Goal: Information Seeking & Learning: Learn about a topic

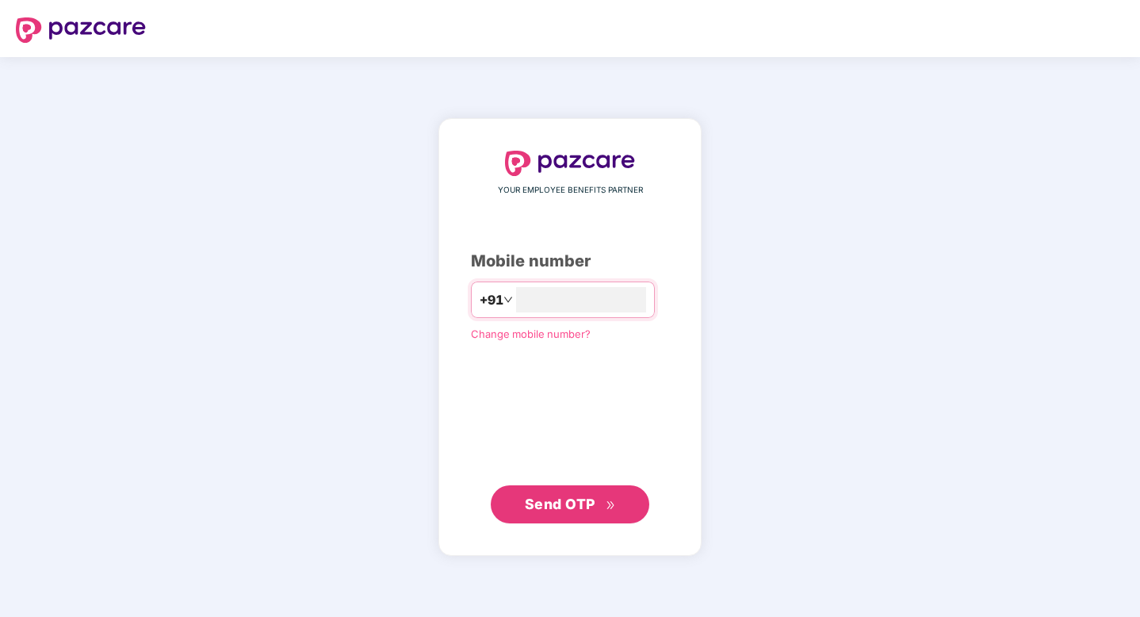
type input "**********"
click at [579, 513] on span "Send OTP" at bounding box center [570, 503] width 91 height 22
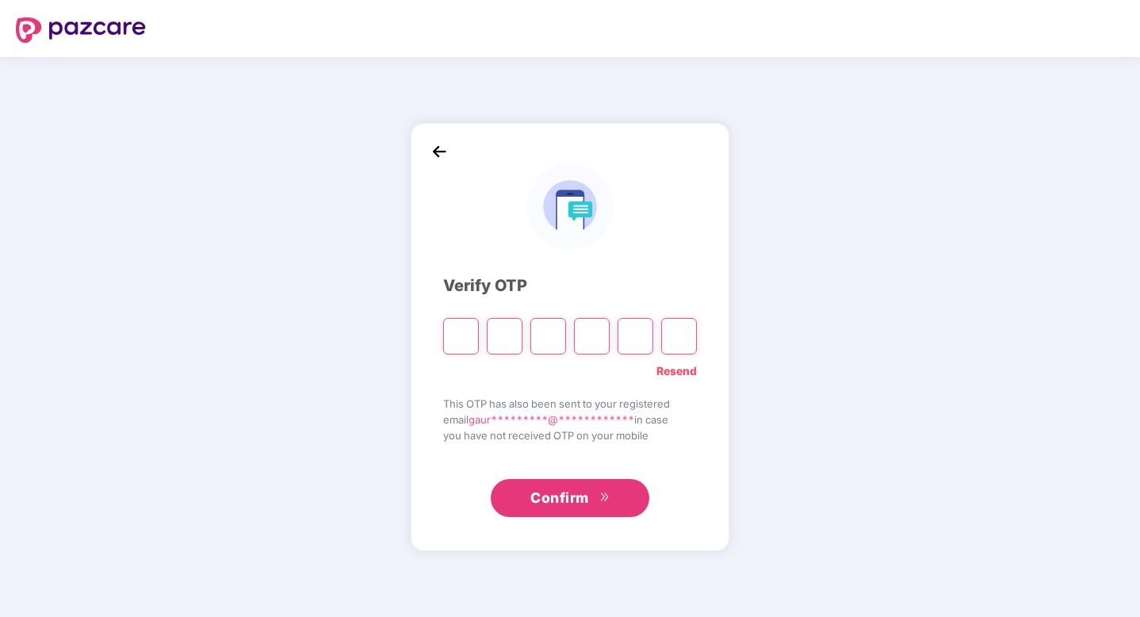
type input "*"
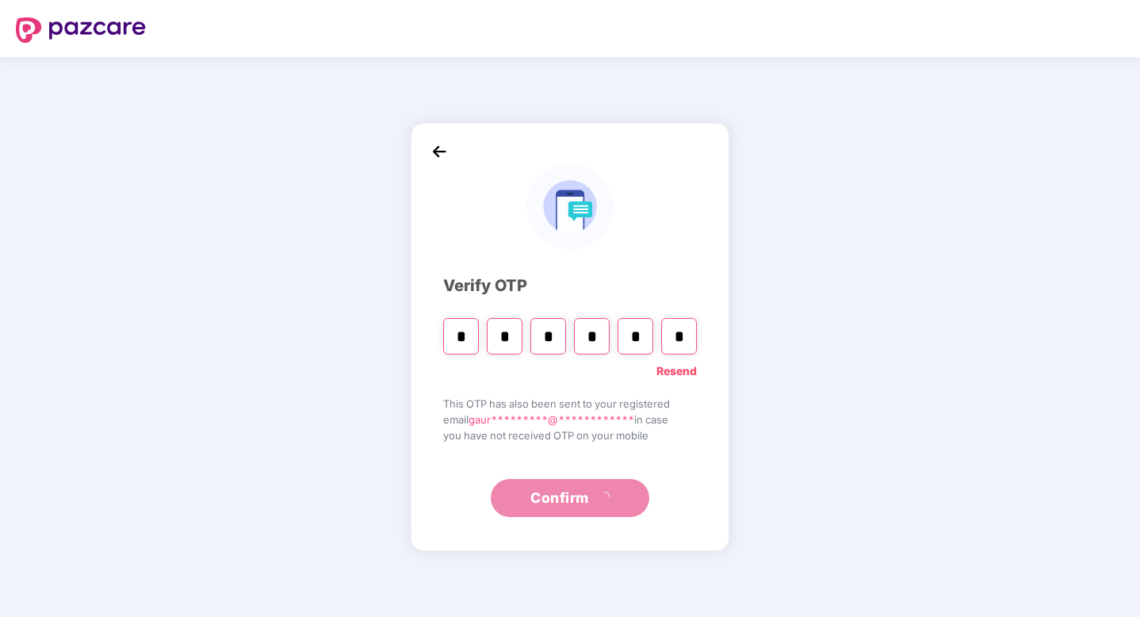
type input "*"
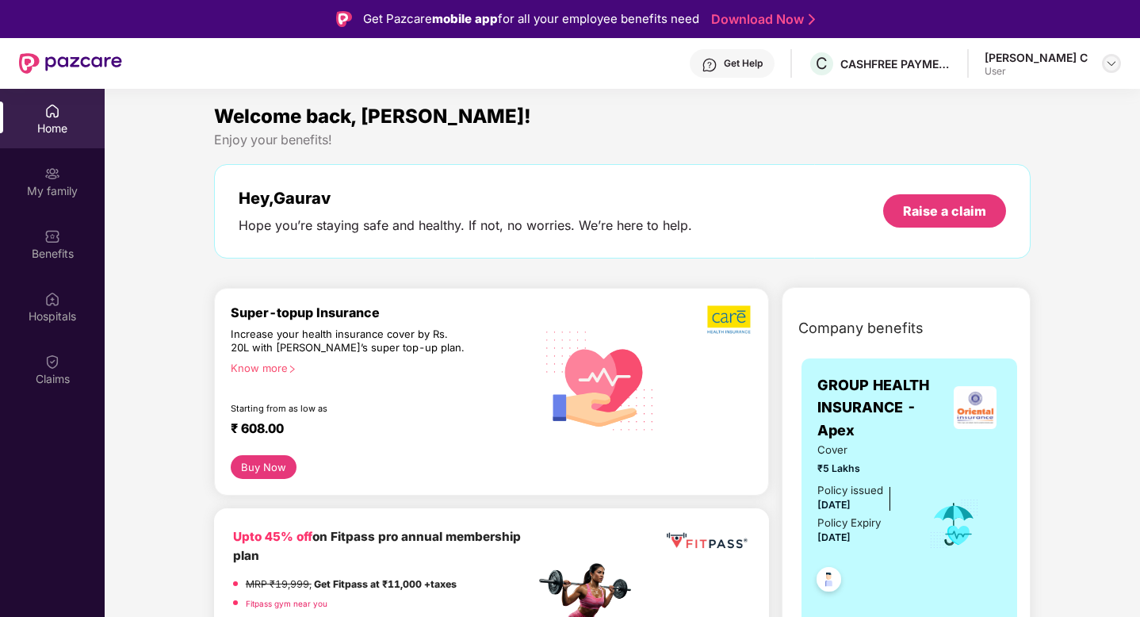
click at [1113, 59] on img at bounding box center [1111, 63] width 13 height 13
click at [699, 121] on div "Welcome back, [PERSON_NAME]!" at bounding box center [622, 116] width 817 height 30
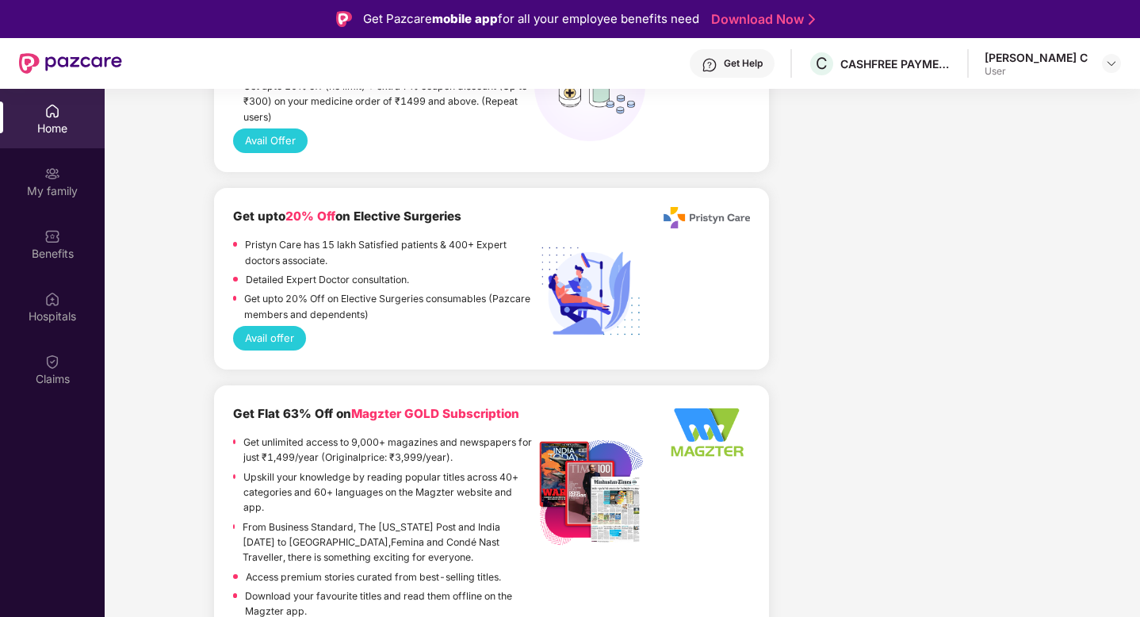
scroll to position [1863, 0]
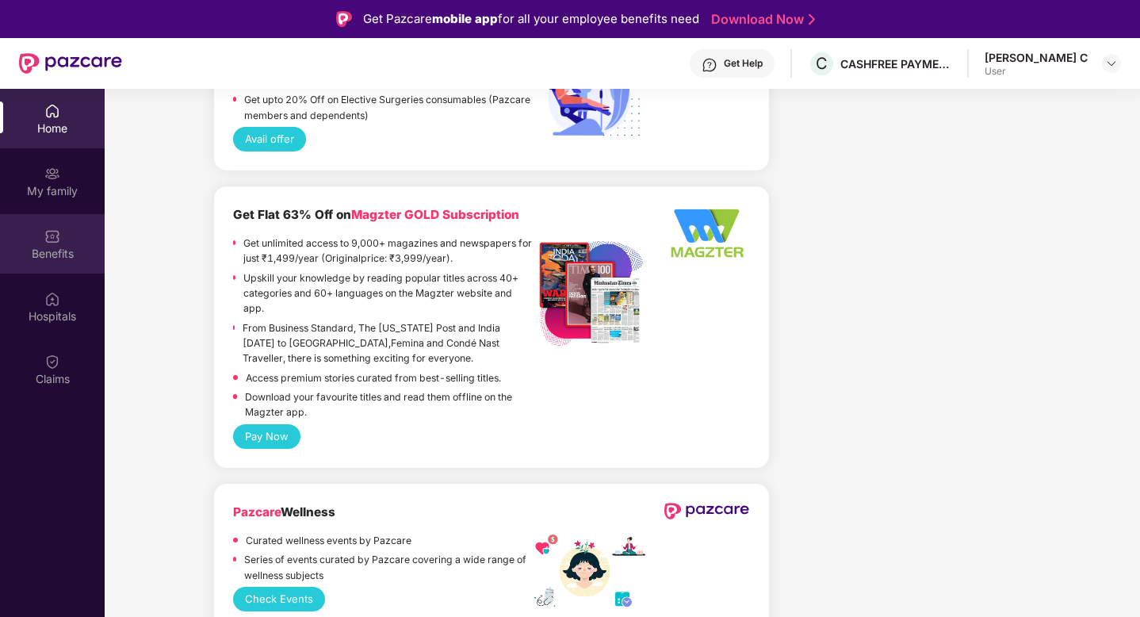
click at [54, 251] on div "Benefits" at bounding box center [52, 254] width 105 height 16
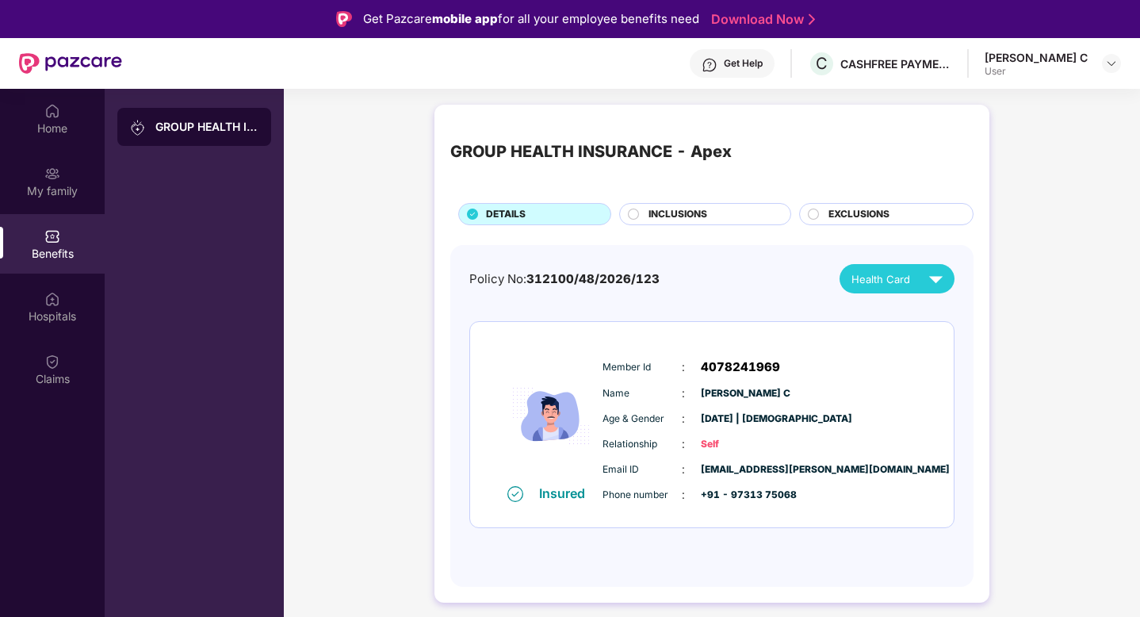
click at [205, 127] on div "GROUP HEALTH INSURANCE - Apex" at bounding box center [206, 127] width 103 height 16
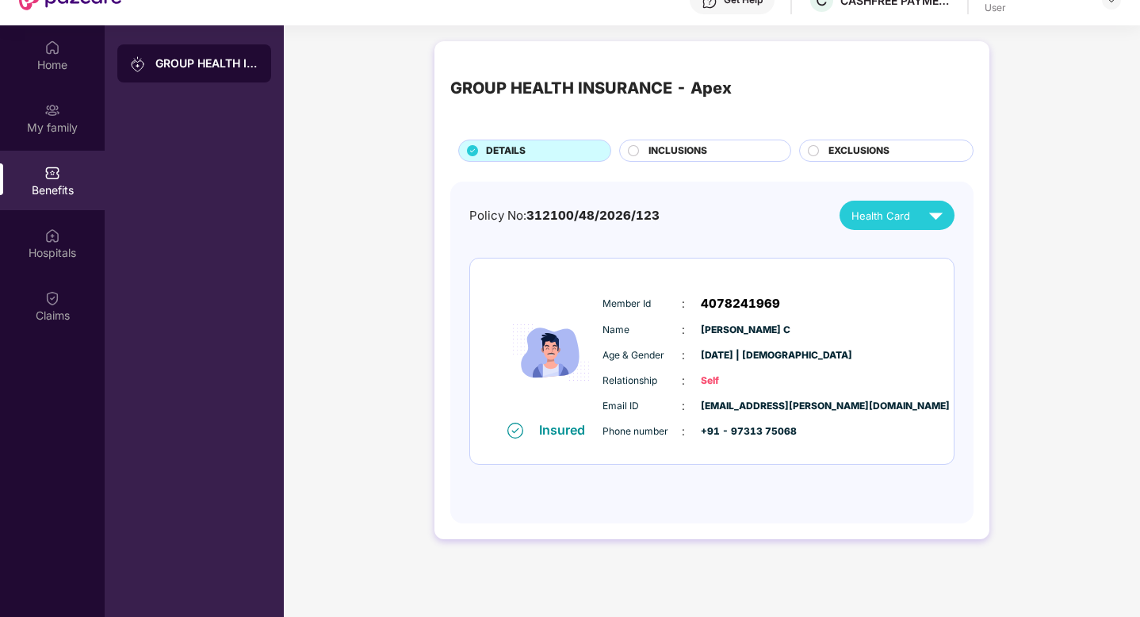
scroll to position [71, 0]
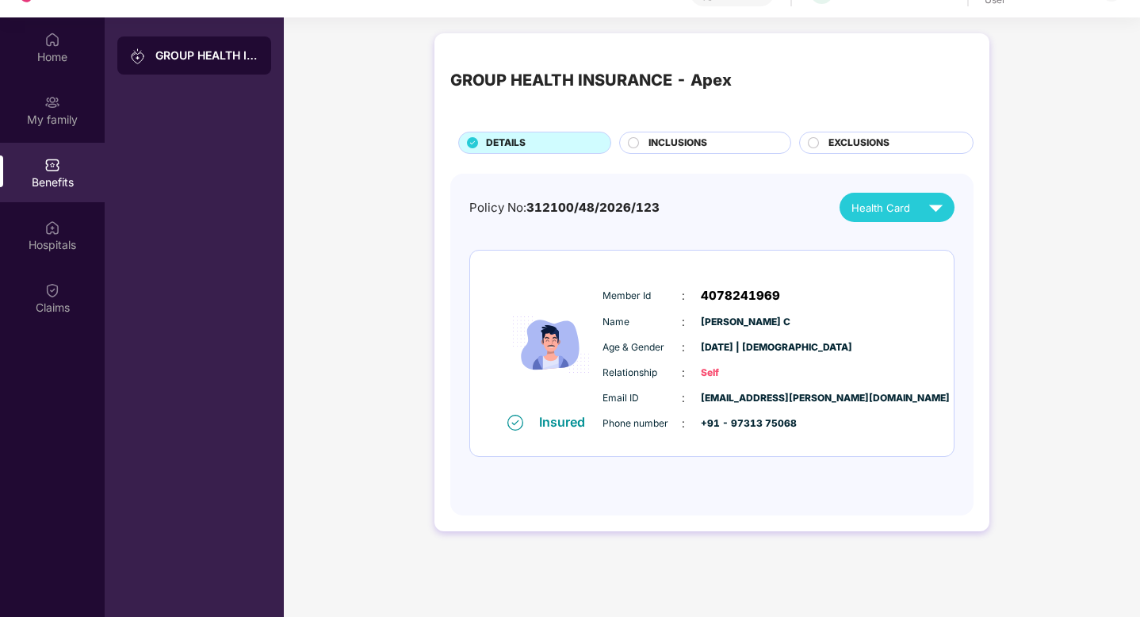
click at [702, 144] on span "INCLUSIONS" at bounding box center [678, 143] width 59 height 15
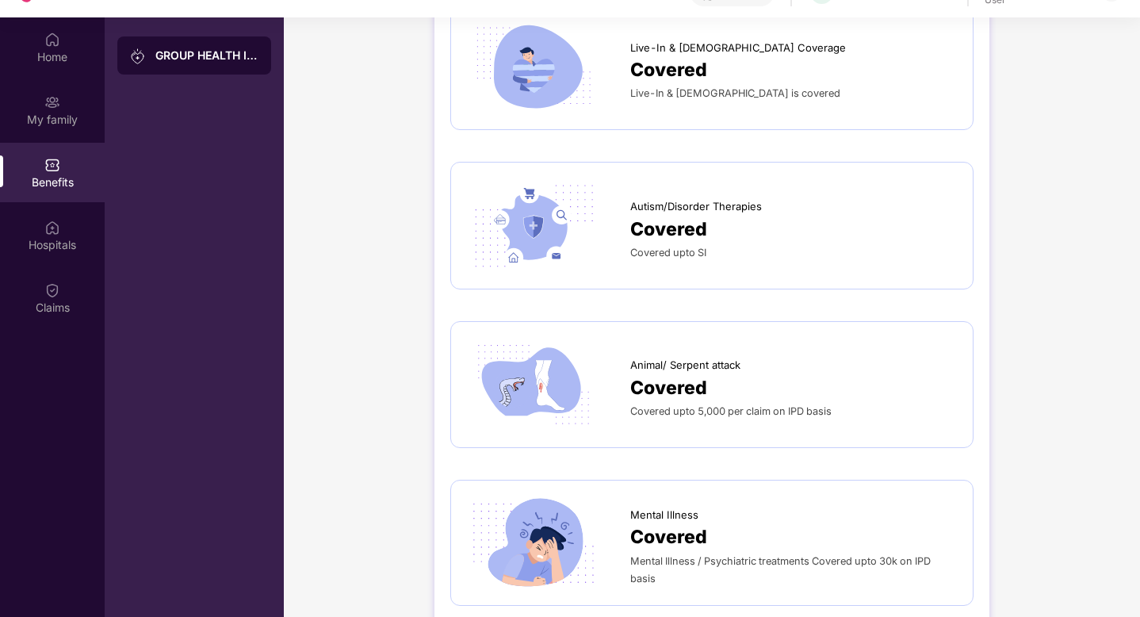
scroll to position [89, 0]
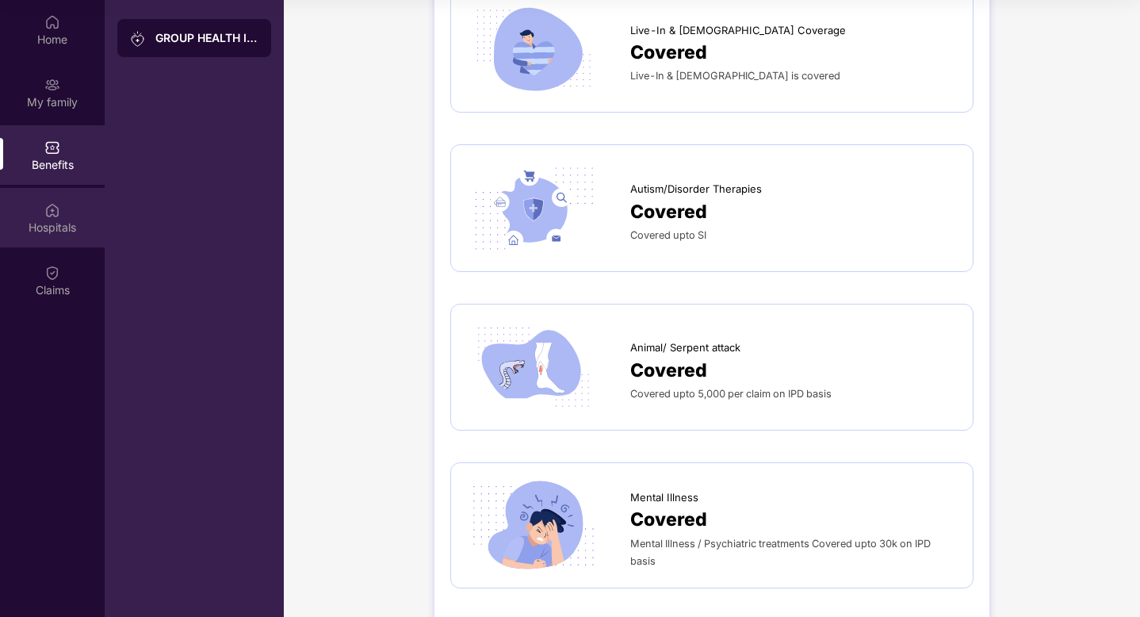
click at [46, 220] on div "Hospitals" at bounding box center [52, 228] width 105 height 16
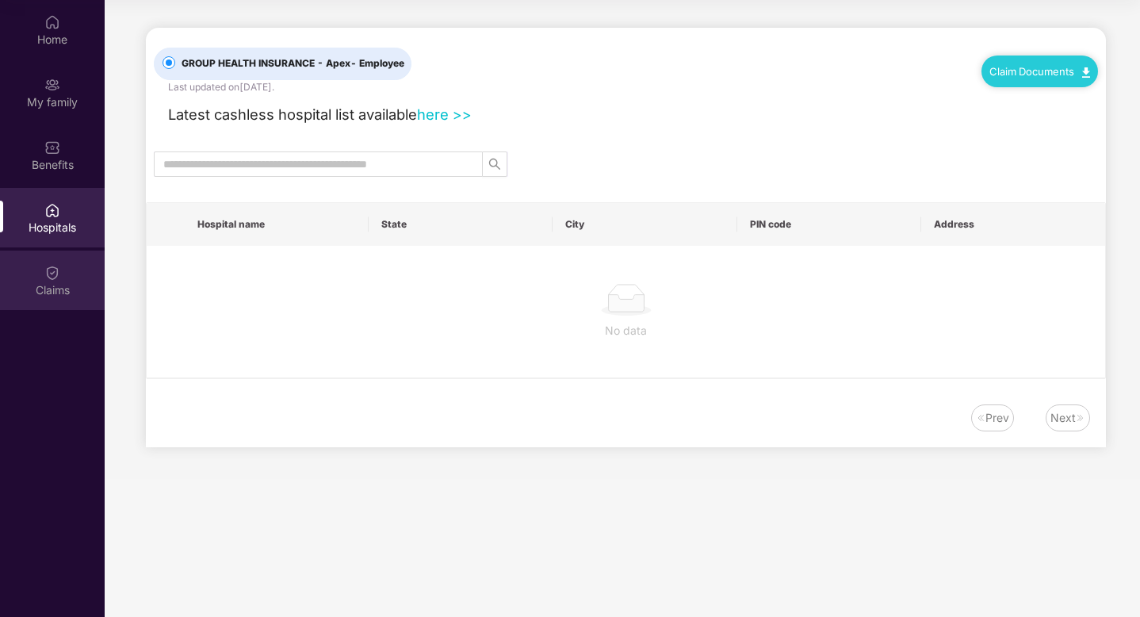
click at [65, 272] on div "Claims" at bounding box center [52, 280] width 105 height 59
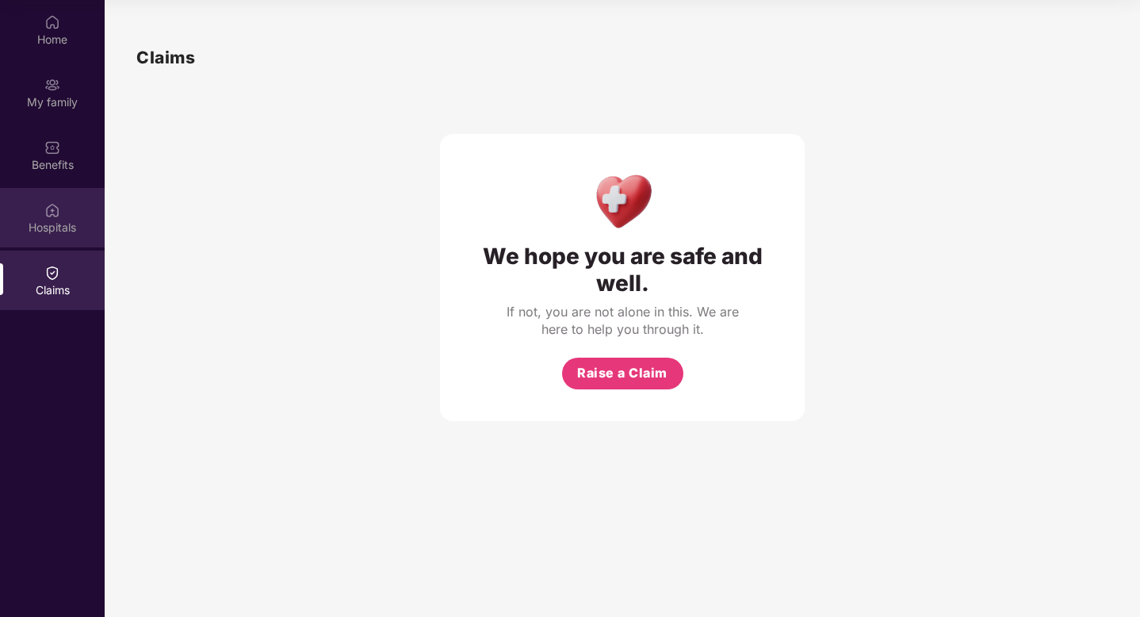
click at [65, 208] on div "Hospitals" at bounding box center [52, 217] width 105 height 59
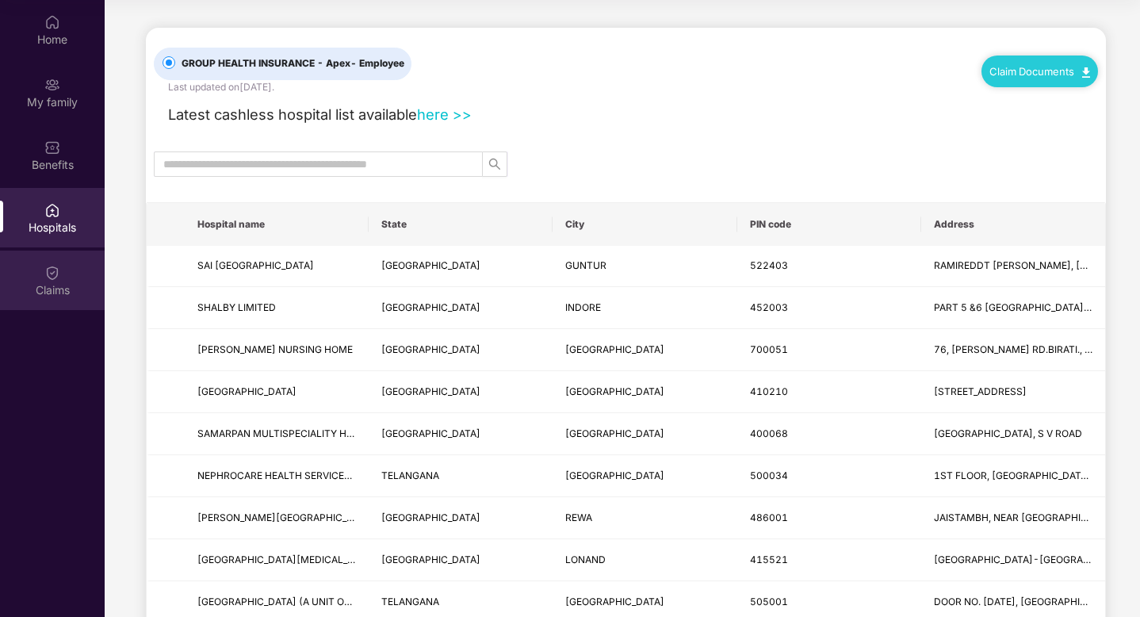
click at [63, 263] on div "Claims" at bounding box center [52, 280] width 105 height 59
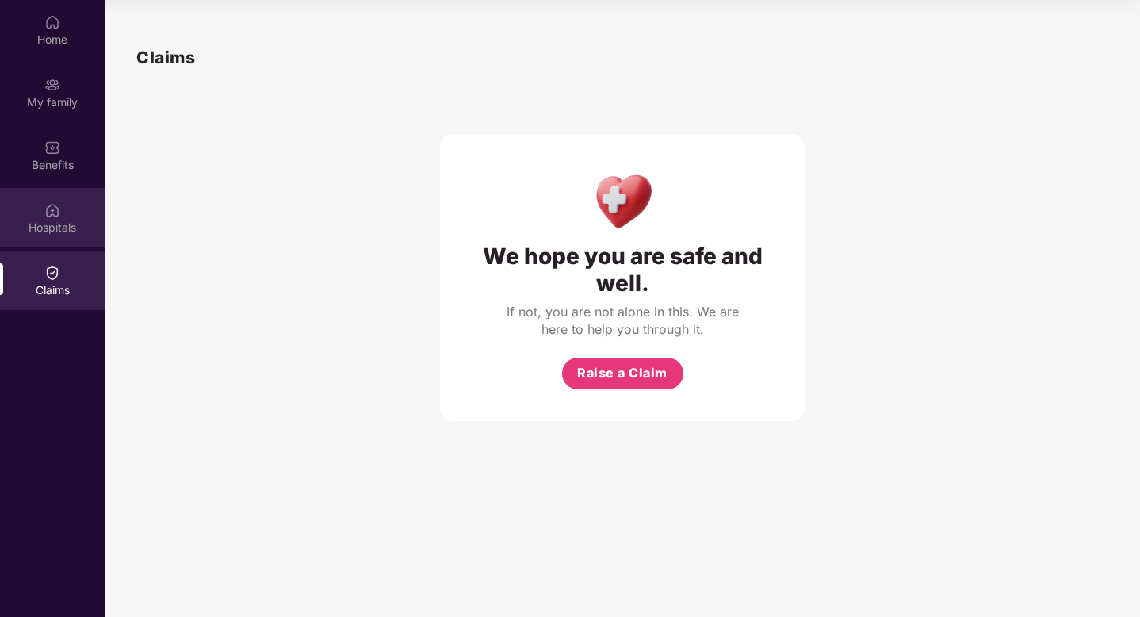
click at [58, 202] on img at bounding box center [52, 210] width 16 height 16
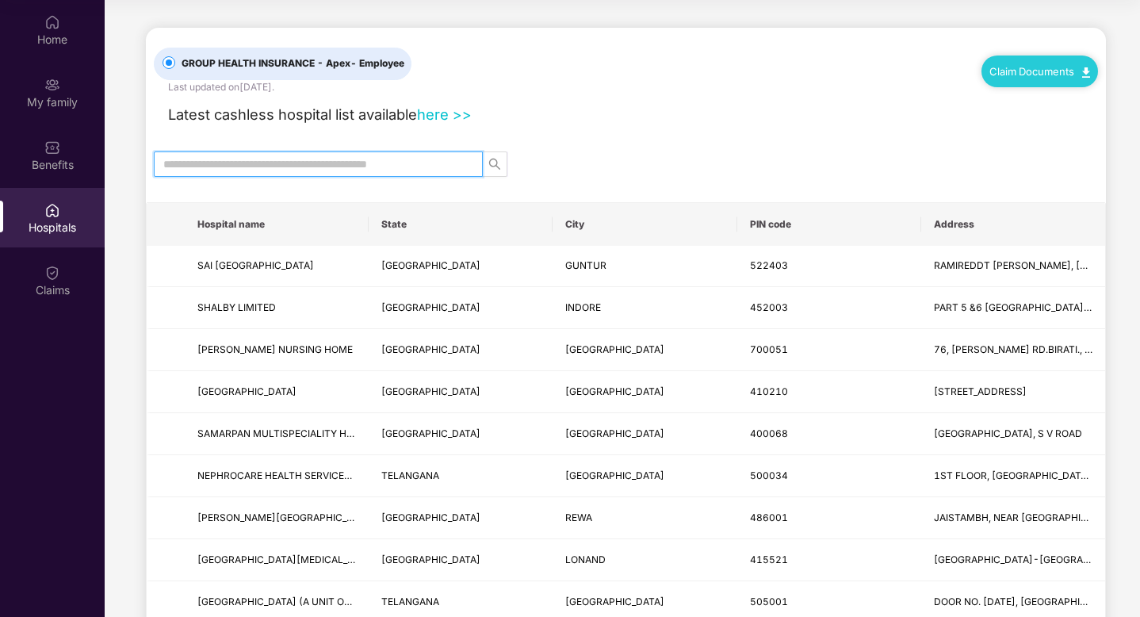
click at [275, 157] on input "text" at bounding box center [311, 163] width 297 height 17
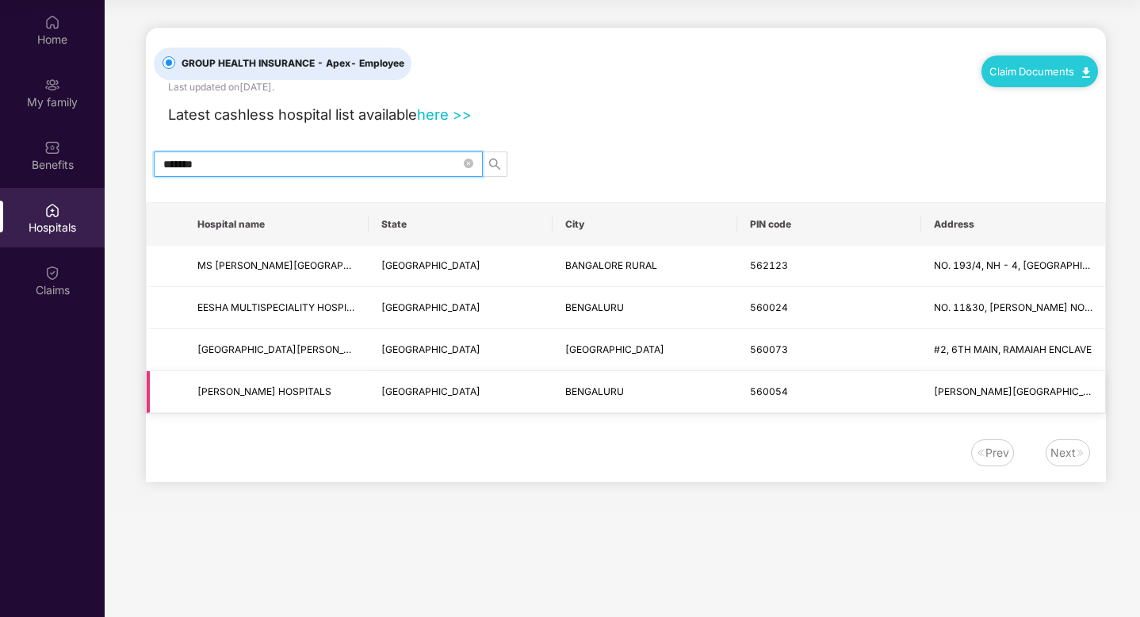
type input "*******"
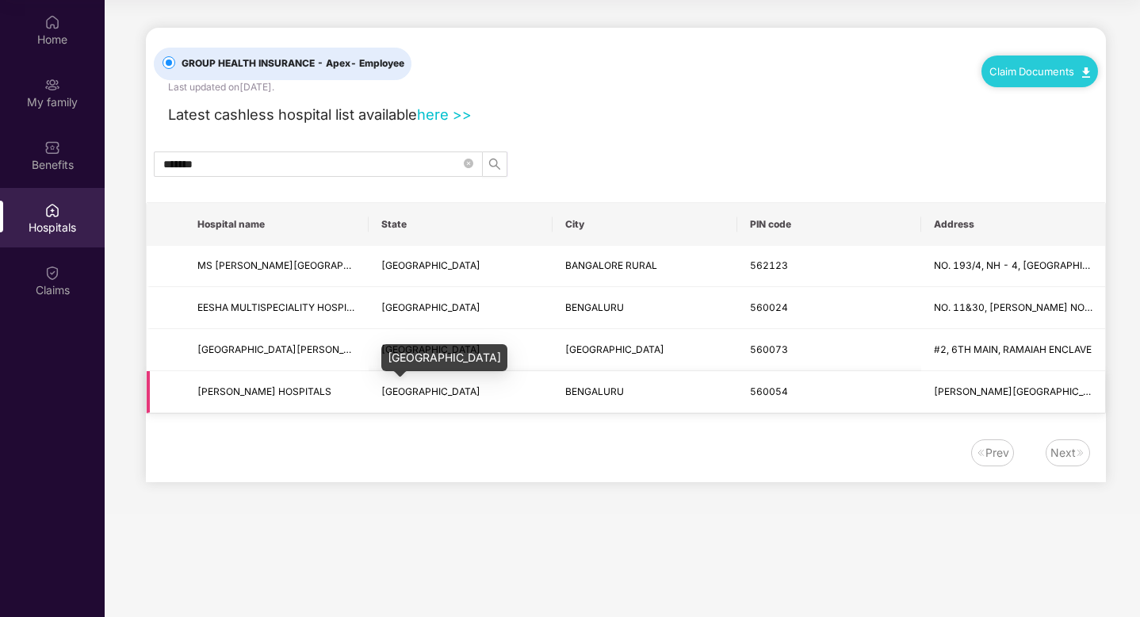
click at [404, 390] on span "[GEOGRAPHIC_DATA]" at bounding box center [430, 391] width 99 height 12
click at [339, 400] on td "[PERSON_NAME] HOSPITALS" at bounding box center [277, 392] width 184 height 42
click at [990, 385] on span "[PERSON_NAME][GEOGRAPHIC_DATA], M.S.R. [GEOGRAPHIC_DATA], MSR IT POST, [GEOGRAP…" at bounding box center [1013, 392] width 159 height 15
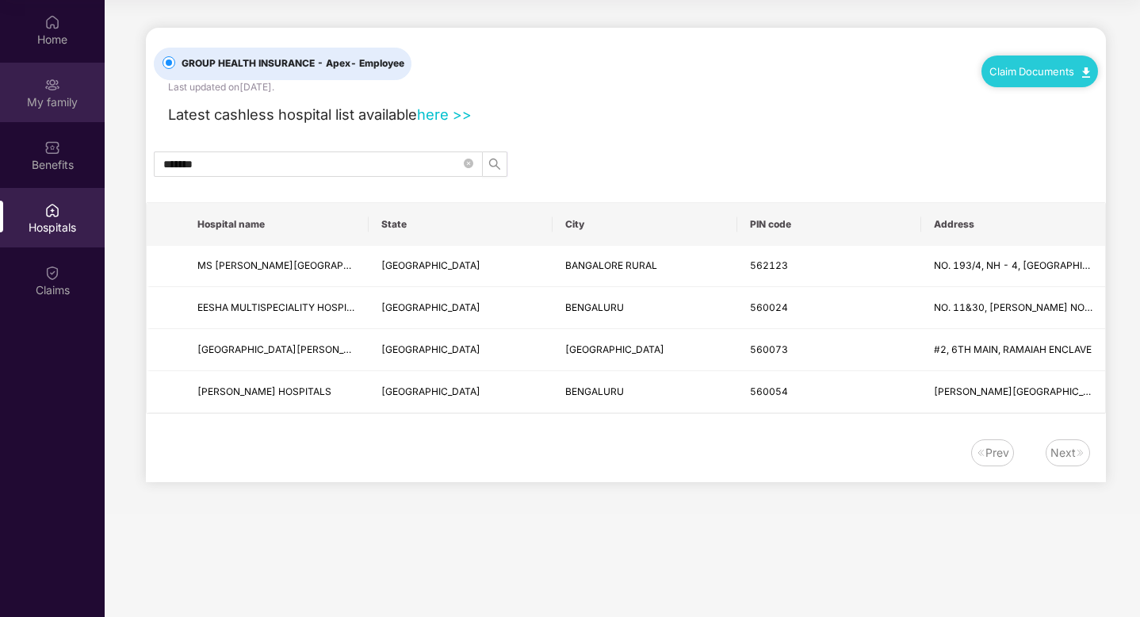
click at [48, 74] on div "My family" at bounding box center [52, 92] width 105 height 59
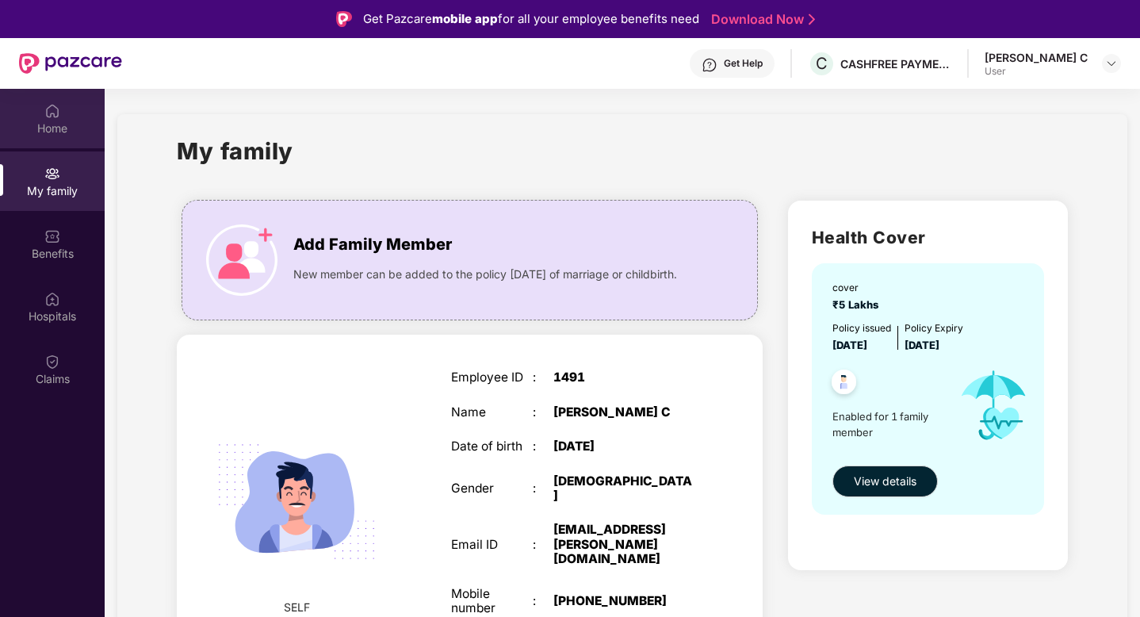
click at [70, 118] on div "Home" at bounding box center [52, 118] width 105 height 59
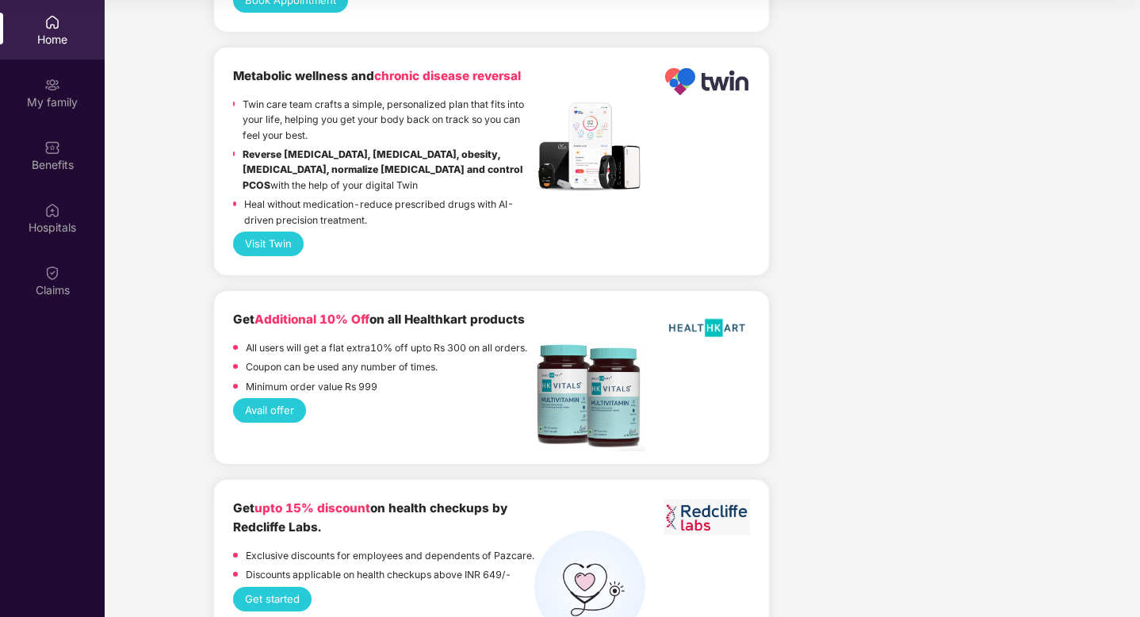
scroll to position [3616, 0]
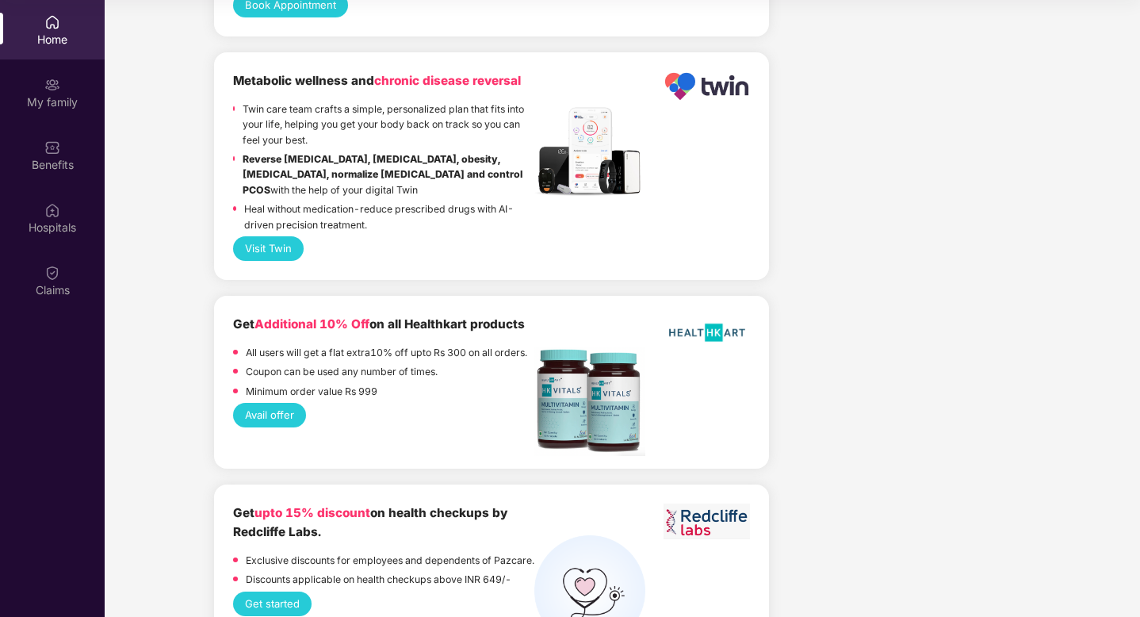
click at [280, 236] on button "Visit Twin" at bounding box center [268, 248] width 71 height 25
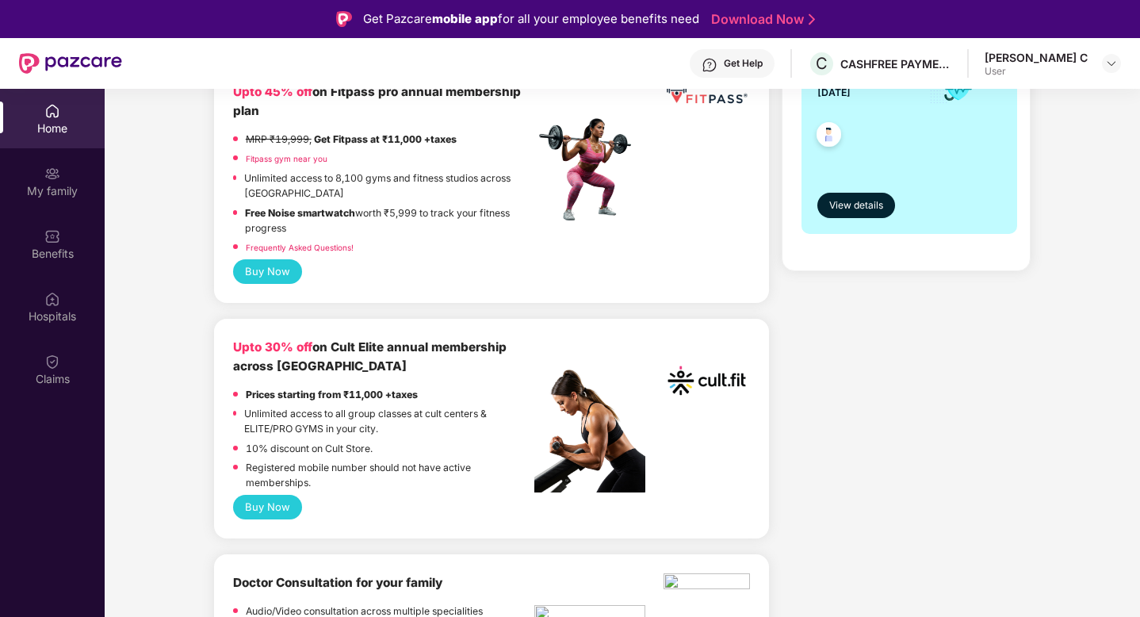
scroll to position [451, 0]
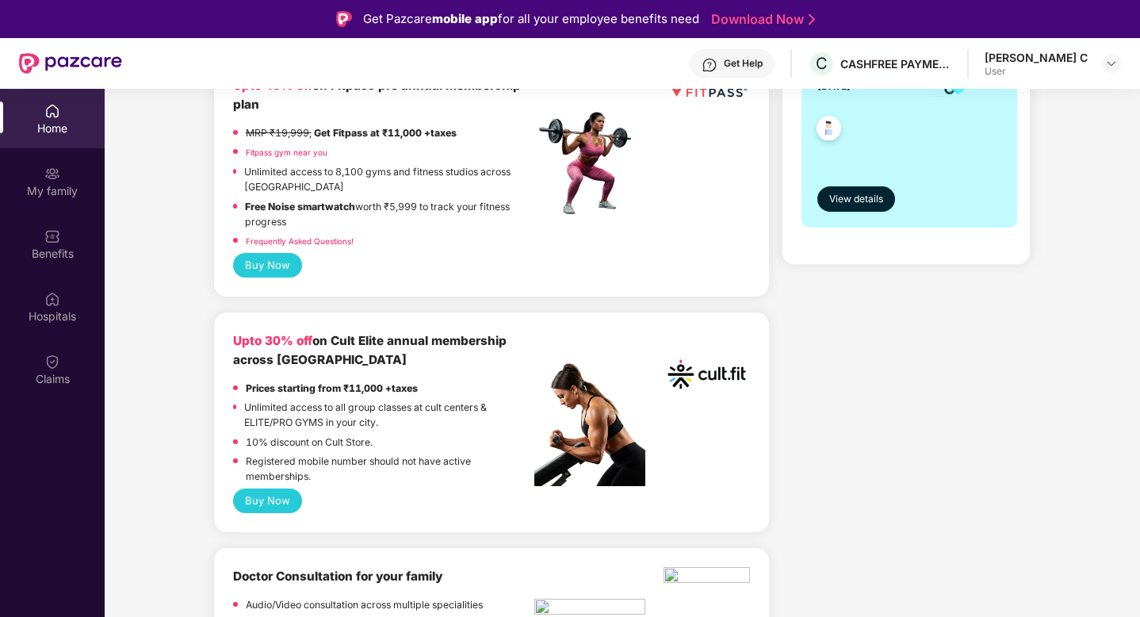
click at [391, 342] on b "Upto 30% off on Cult Elite annual membership across [GEOGRAPHIC_DATA]" at bounding box center [370, 350] width 274 height 34
click at [288, 500] on button "Buy Now" at bounding box center [267, 500] width 69 height 25
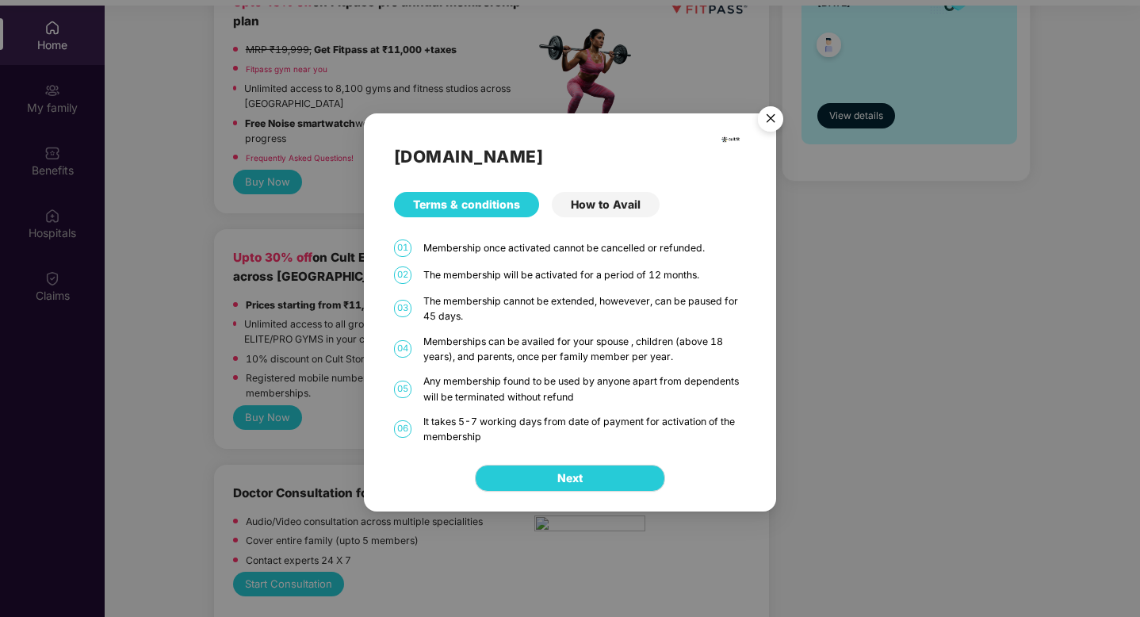
scroll to position [84, 0]
click at [593, 203] on div "How to Avail" at bounding box center [606, 204] width 108 height 25
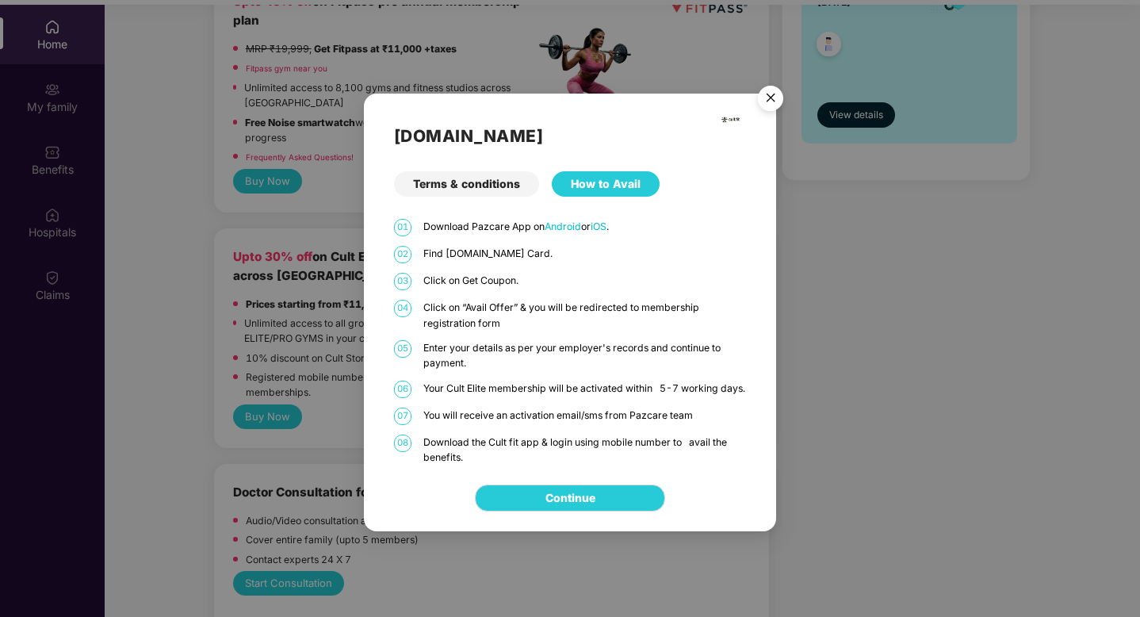
click at [489, 187] on div "Terms & conditions" at bounding box center [466, 183] width 145 height 25
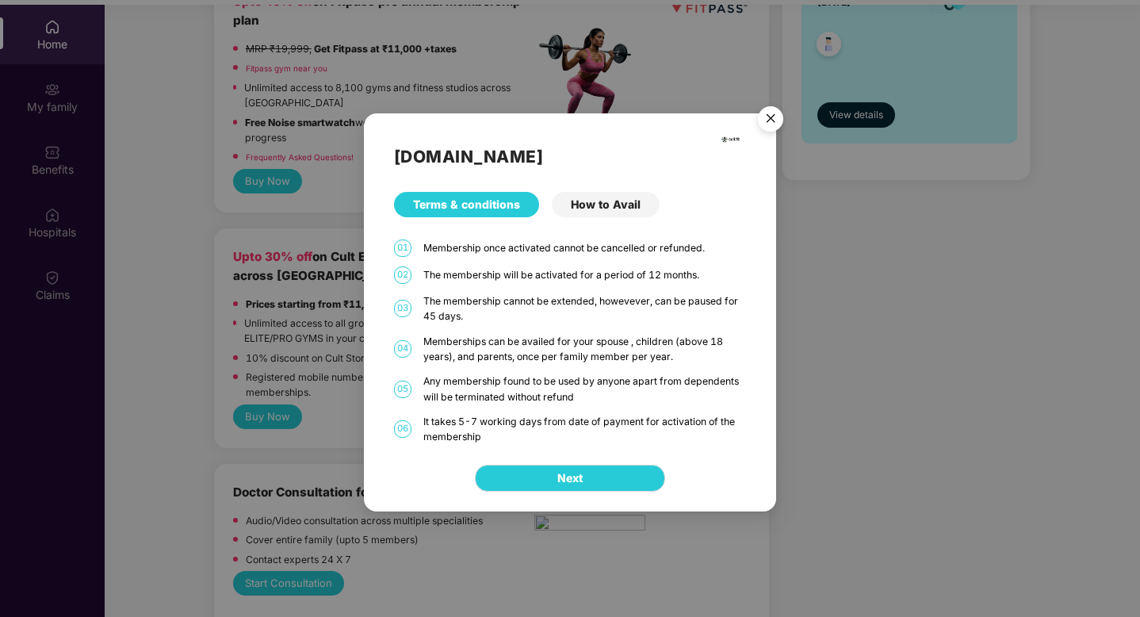
click at [761, 124] on img "Close" at bounding box center [771, 121] width 44 height 44
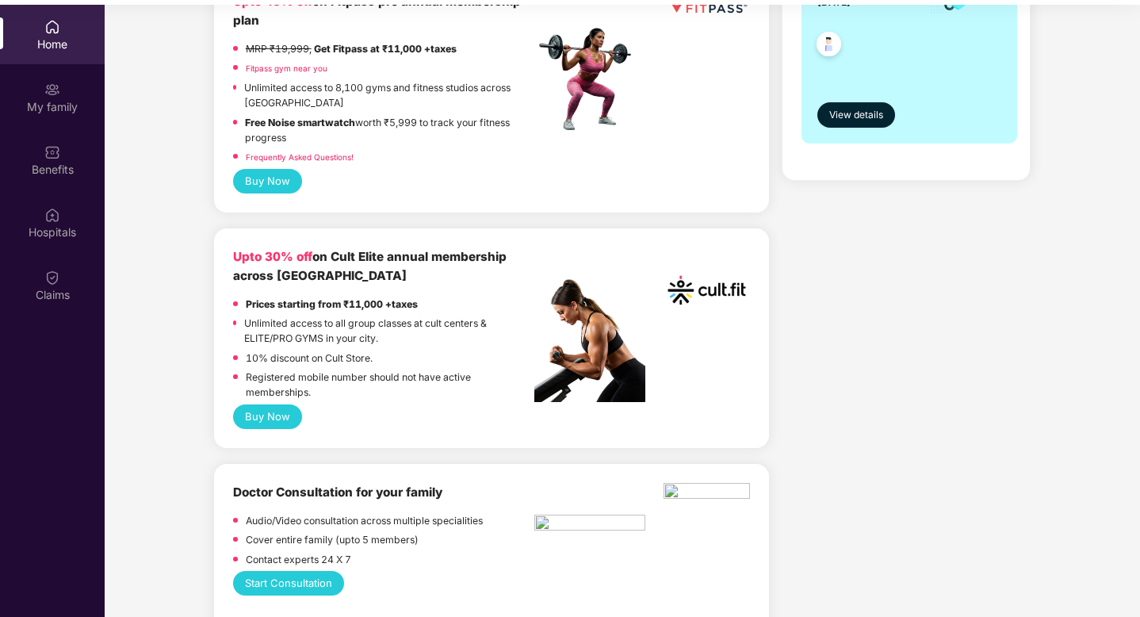
scroll to position [0, 0]
